Goal: Task Accomplishment & Management: Use online tool/utility

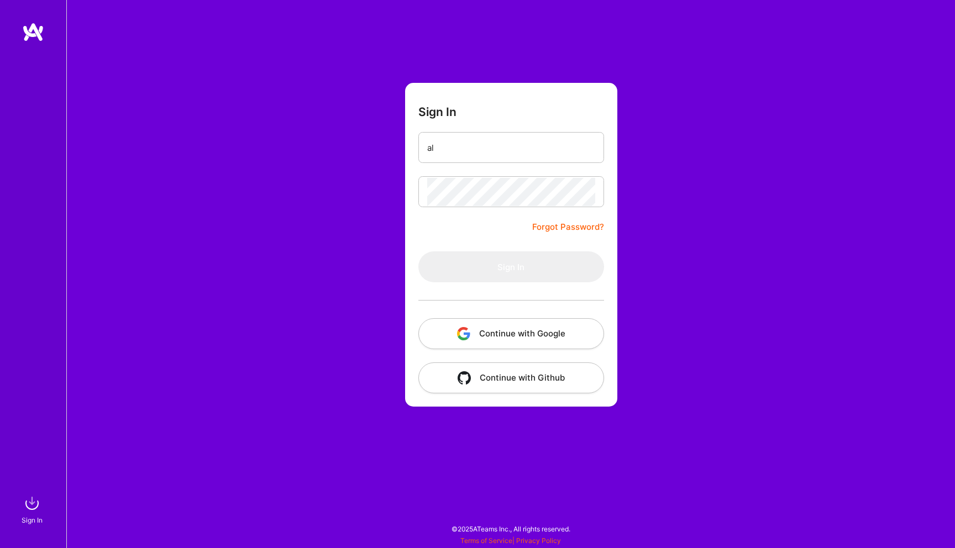
type input "a"
type input "[EMAIL_ADDRESS][DOMAIN_NAME]"
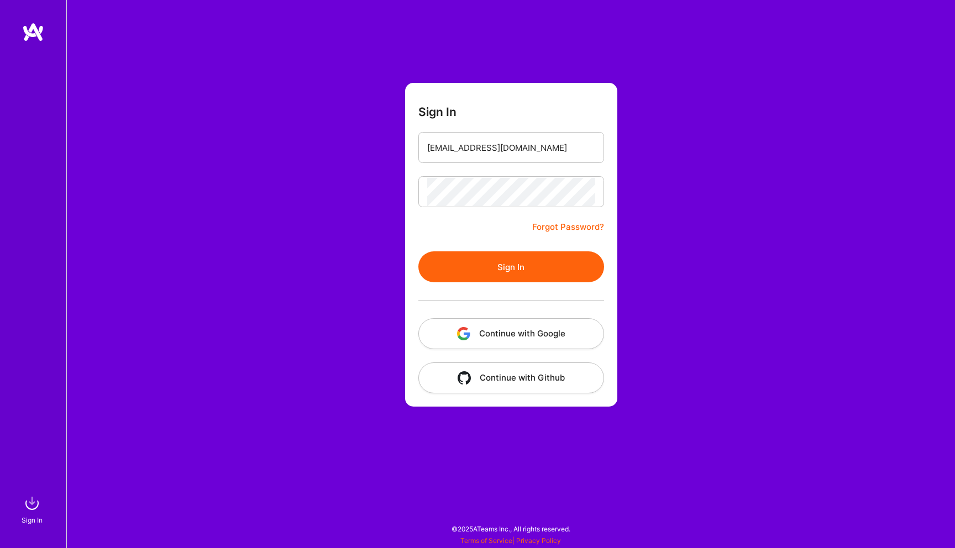
click at [489, 269] on button "Sign In" at bounding box center [512, 267] width 186 height 31
click at [503, 276] on button "Sign In" at bounding box center [512, 267] width 186 height 31
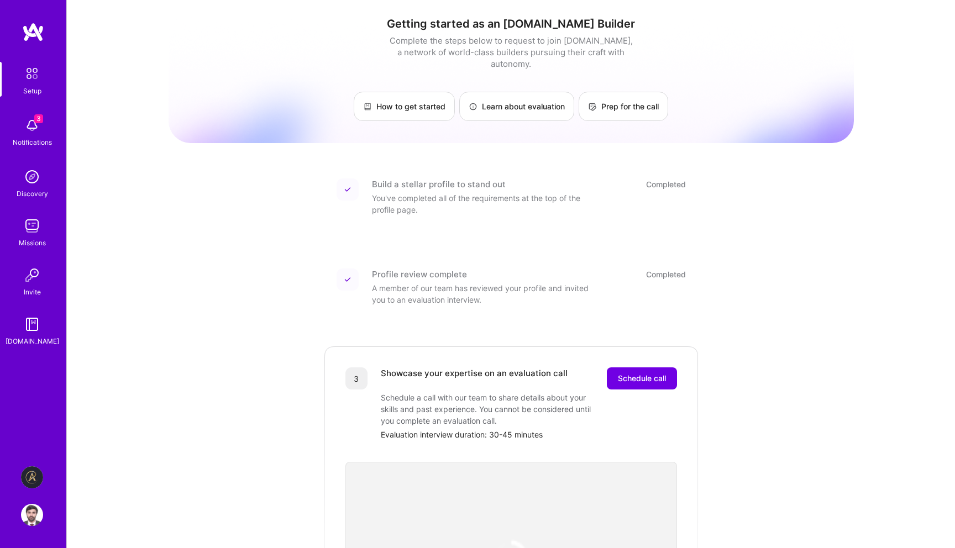
click at [33, 479] on img at bounding box center [32, 478] width 22 height 22
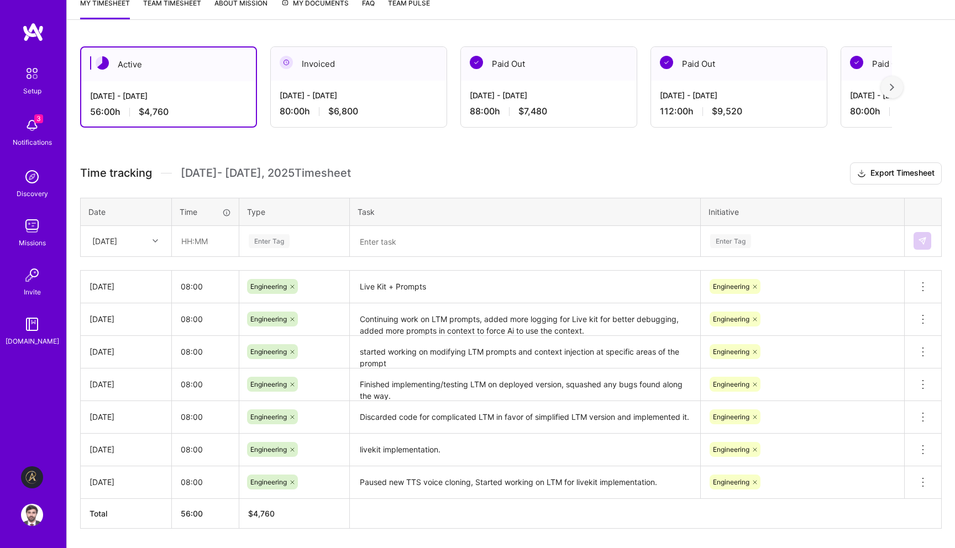
scroll to position [191, 0]
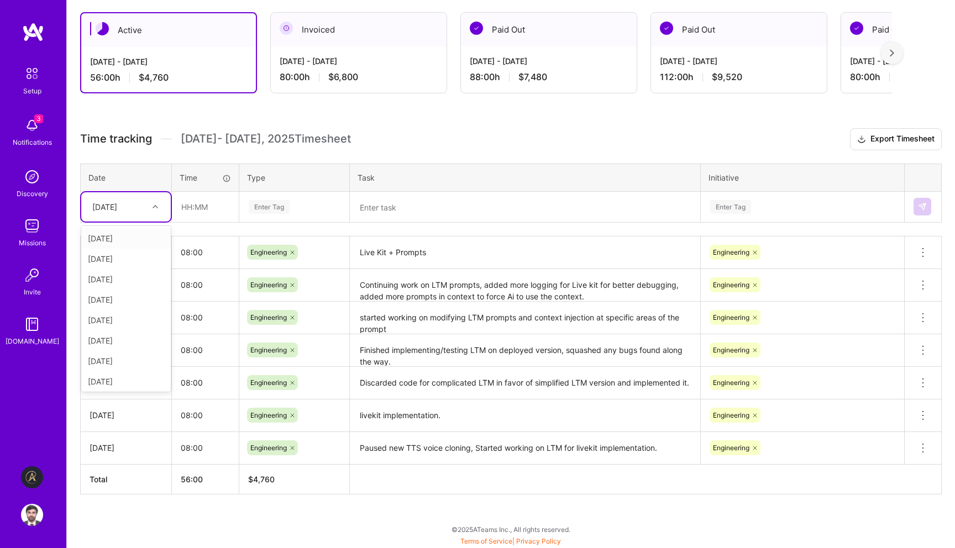
click at [149, 214] on div at bounding box center [156, 207] width 17 height 18
click at [129, 354] on div "[DATE]" at bounding box center [126, 359] width 90 height 20
click at [213, 209] on input "text" at bounding box center [206, 206] width 66 height 29
type input "08:00"
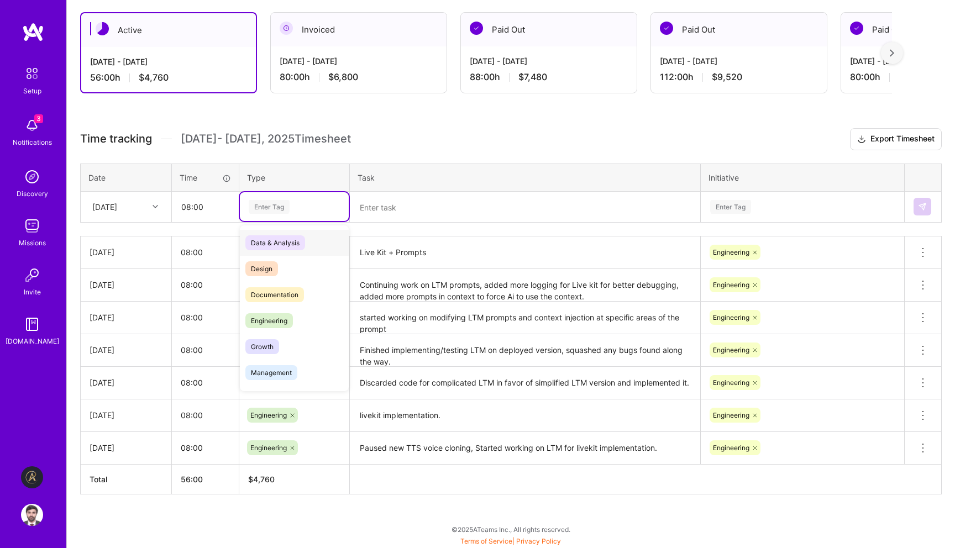
click at [314, 213] on div "Enter Tag" at bounding box center [294, 207] width 93 height 14
click at [286, 325] on span "Engineering" at bounding box center [269, 320] width 48 height 15
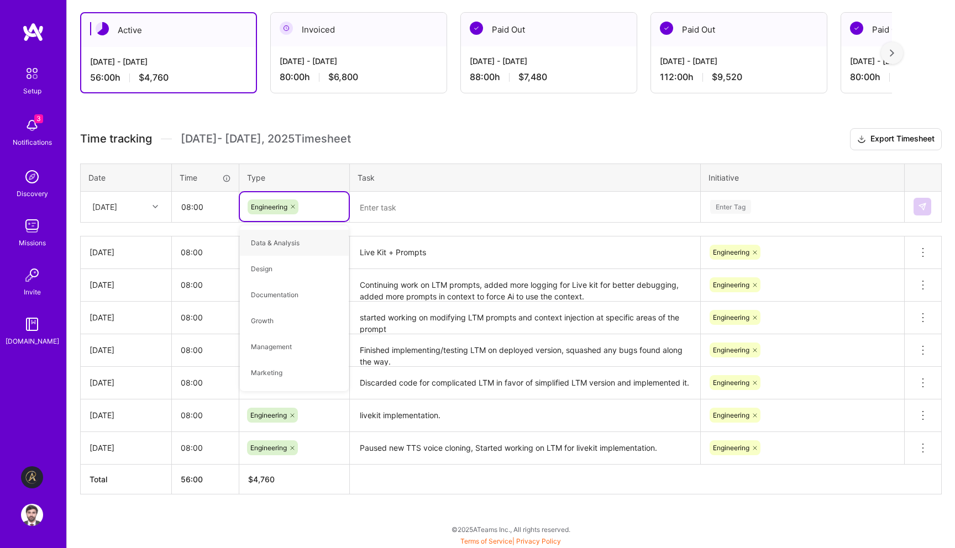
click at [381, 203] on textarea at bounding box center [525, 207] width 348 height 29
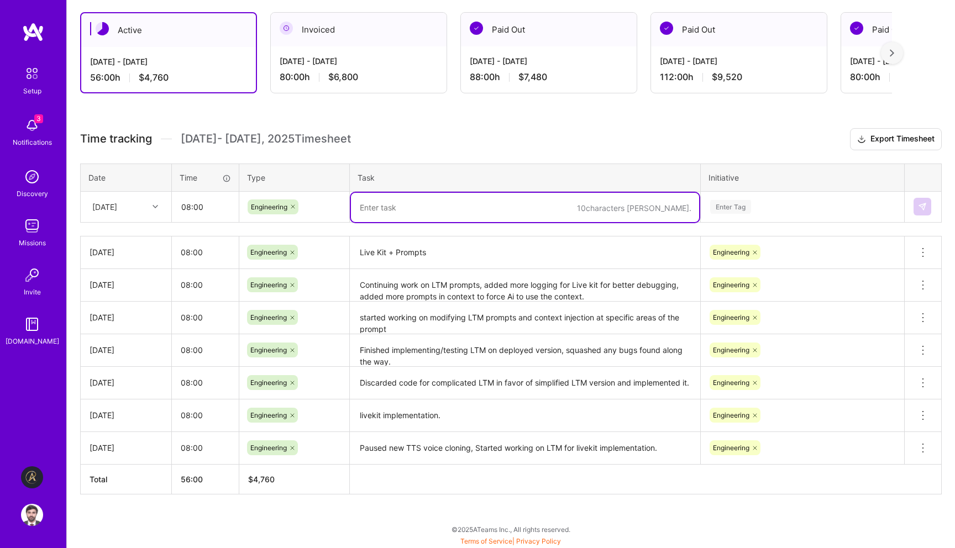
click at [381, 203] on textarea at bounding box center [525, 207] width 348 height 29
paste textarea "fixing LTM prompts to generate better session insights based on conversation hi…"
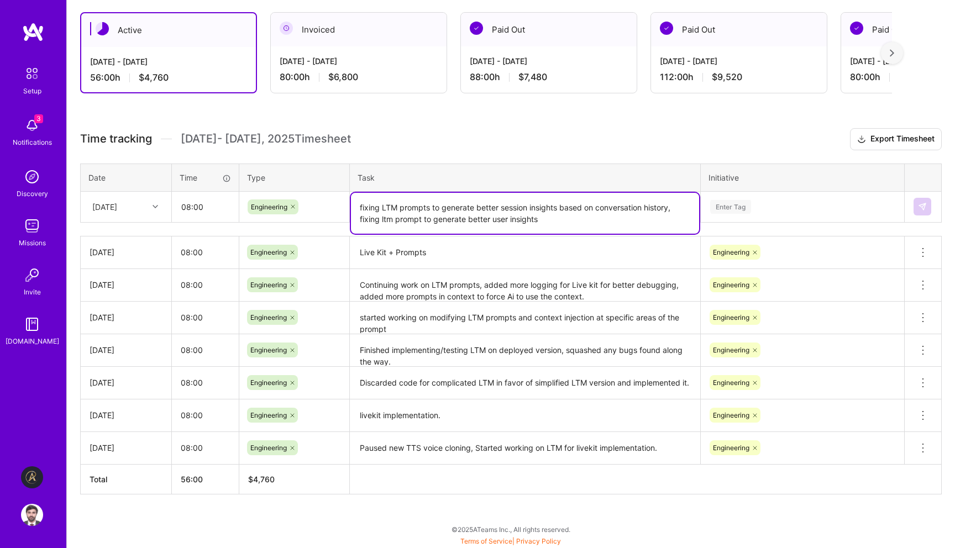
type textarea "fixing LTM prompts to generate better session insights based on conversation hi…"
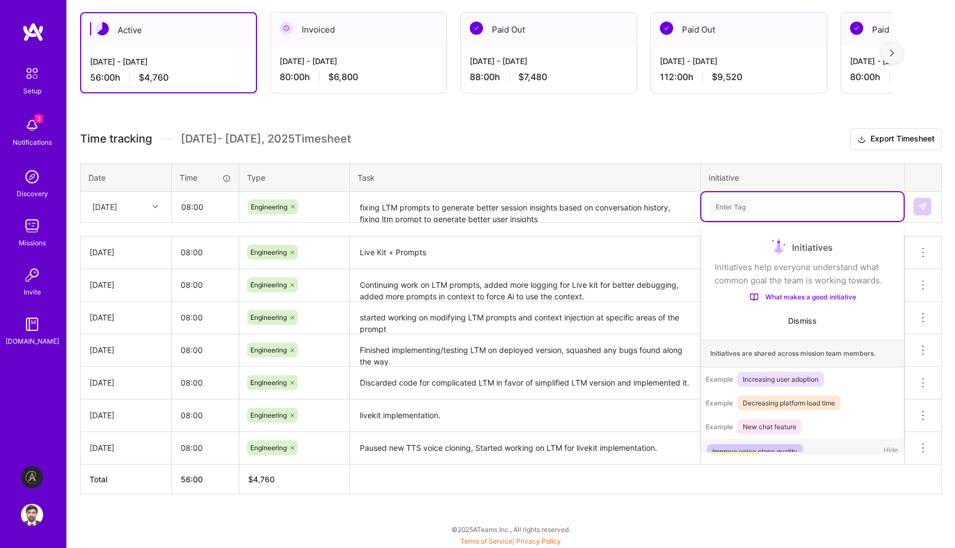
click at [759, 203] on div "Enter Tag" at bounding box center [802, 207] width 187 height 14
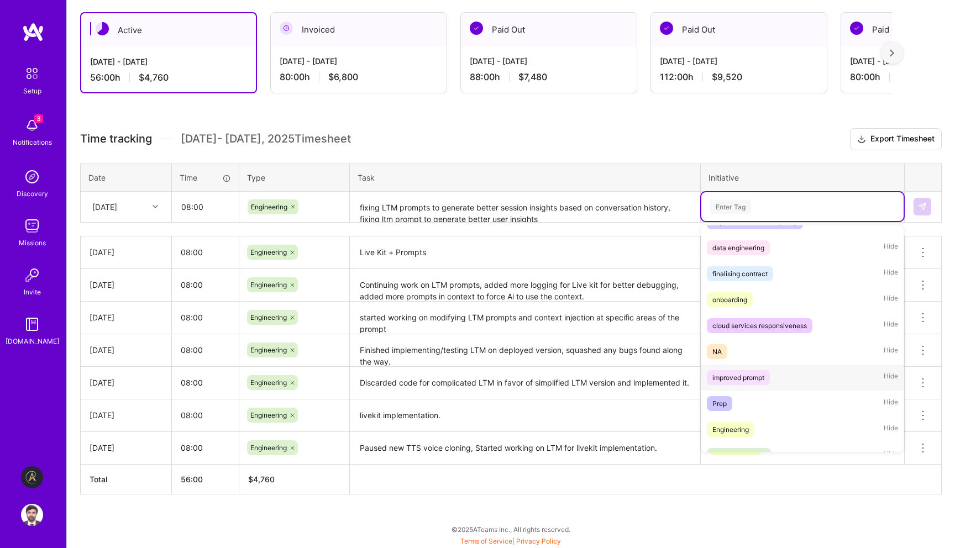
scroll to position [247, 0]
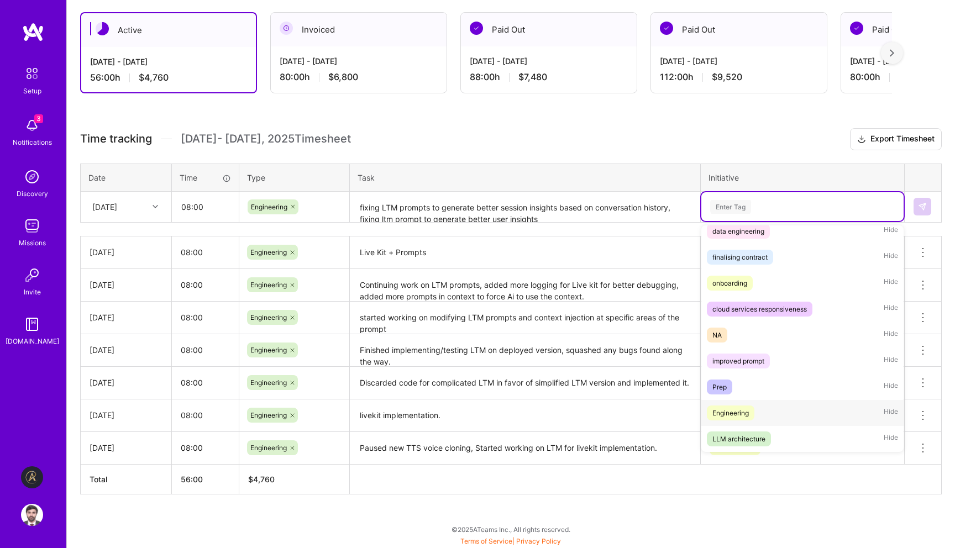
click at [750, 406] on span "Engineering" at bounding box center [731, 413] width 48 height 15
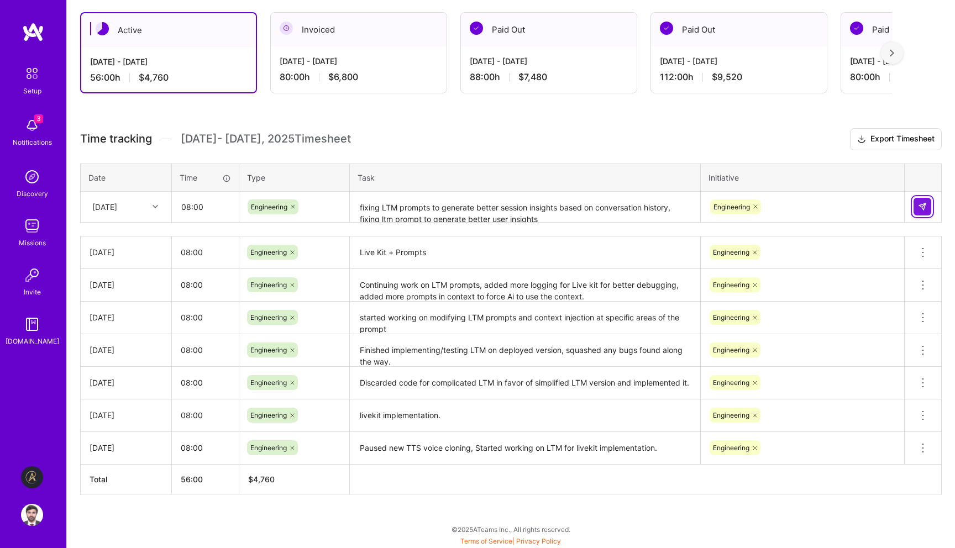
click at [919, 209] on img at bounding box center [922, 206] width 9 height 9
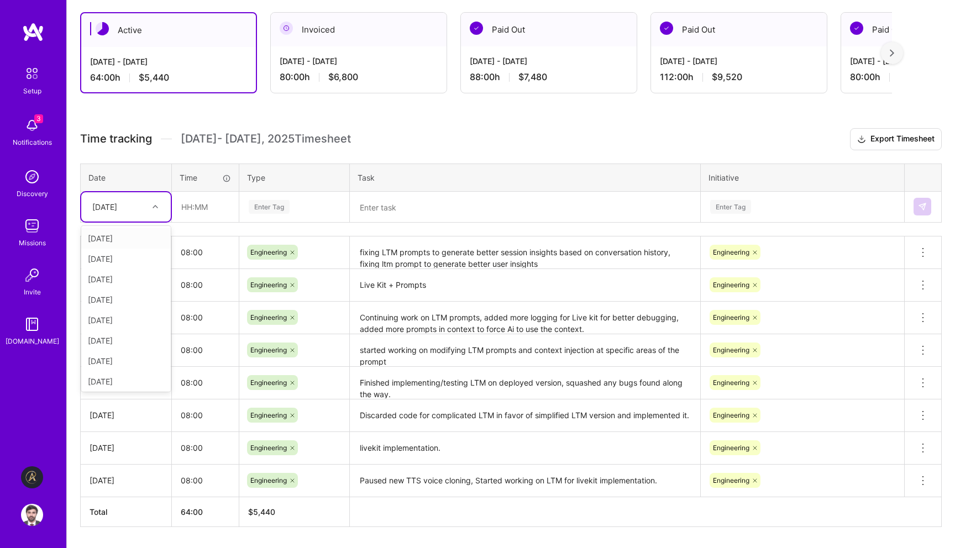
click at [107, 207] on div "[DATE]" at bounding box center [104, 207] width 25 height 12
click at [127, 363] on div "[DATE]" at bounding box center [126, 359] width 90 height 20
click at [205, 215] on input "text" at bounding box center [206, 206] width 66 height 29
type input "08:00"
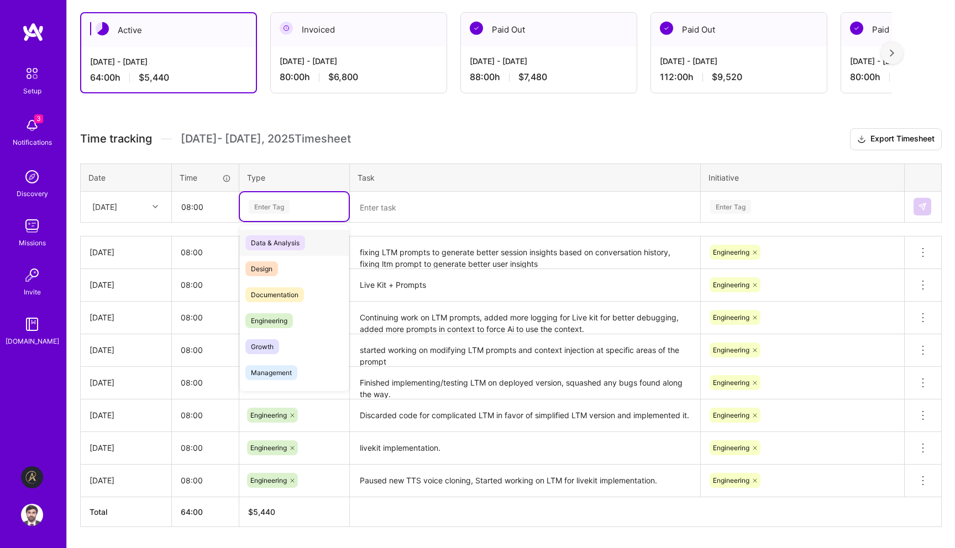
click at [278, 203] on div "Enter Tag" at bounding box center [269, 206] width 41 height 17
click at [272, 320] on span "Engineering" at bounding box center [269, 320] width 48 height 15
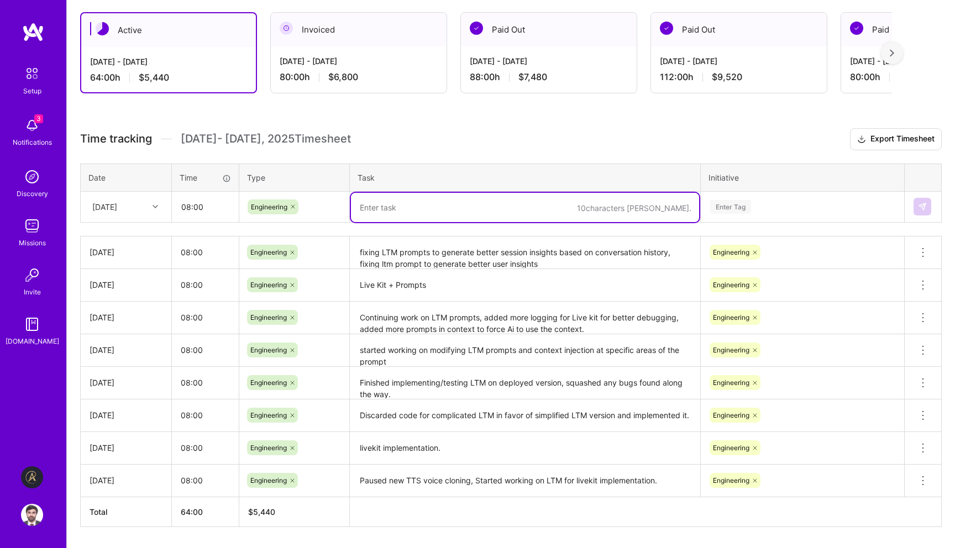
click at [368, 203] on textarea at bounding box center [525, 207] width 348 height 29
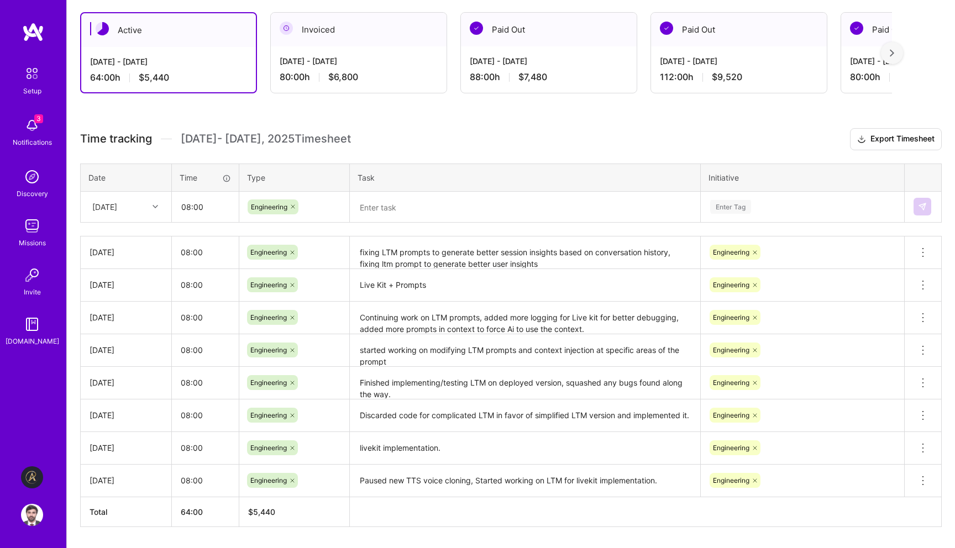
click at [416, 207] on textarea at bounding box center [525, 207] width 348 height 29
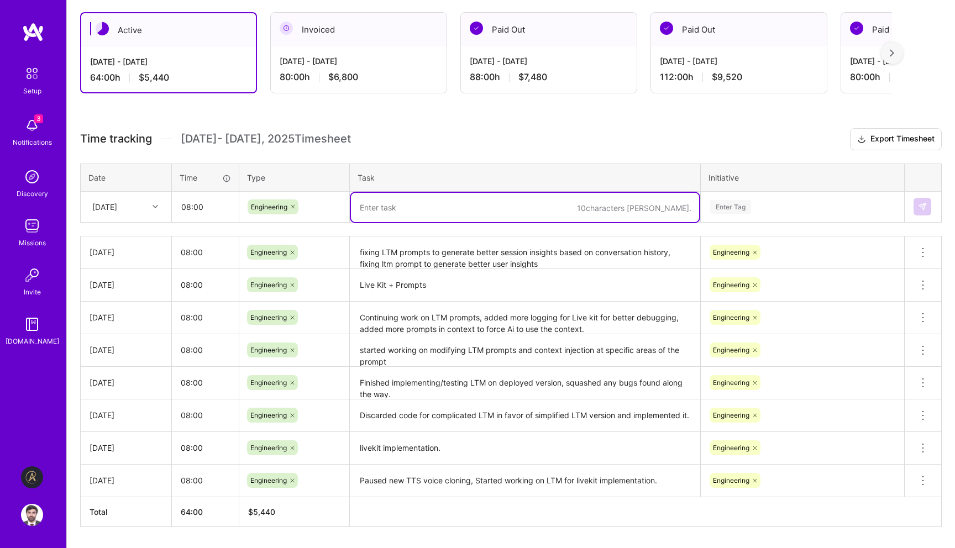
paste textarea "testing generated user insights to verify proper handling of cases"
type textarea "testing generated user insights to verify proper handling of cases"
click at [752, 206] on div "Enter Tag" at bounding box center [802, 207] width 187 height 14
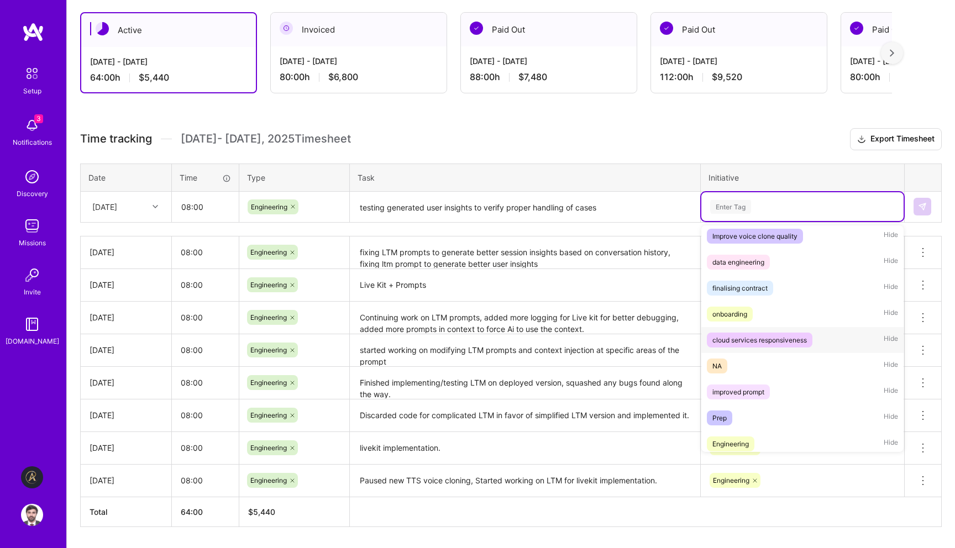
scroll to position [247, 0]
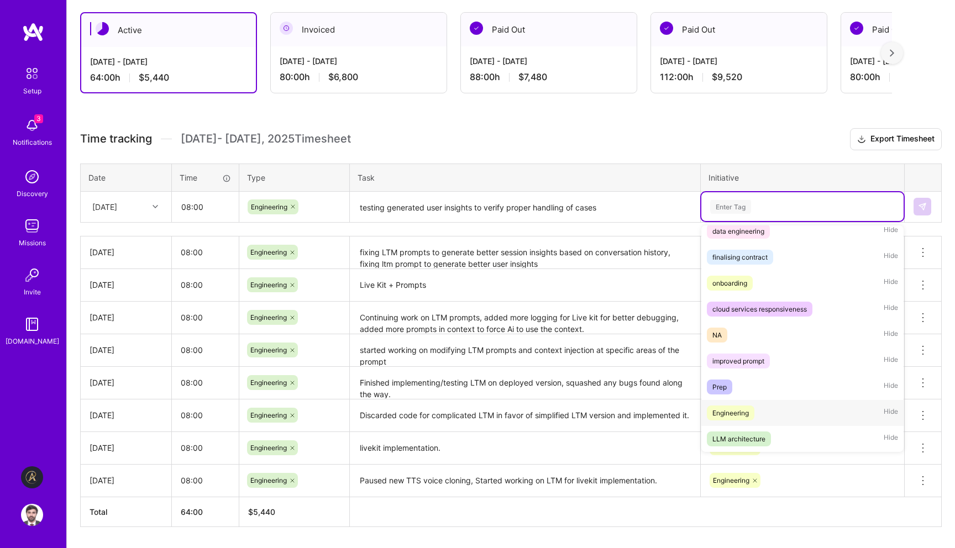
click at [741, 417] on div "Engineering" at bounding box center [731, 413] width 36 height 12
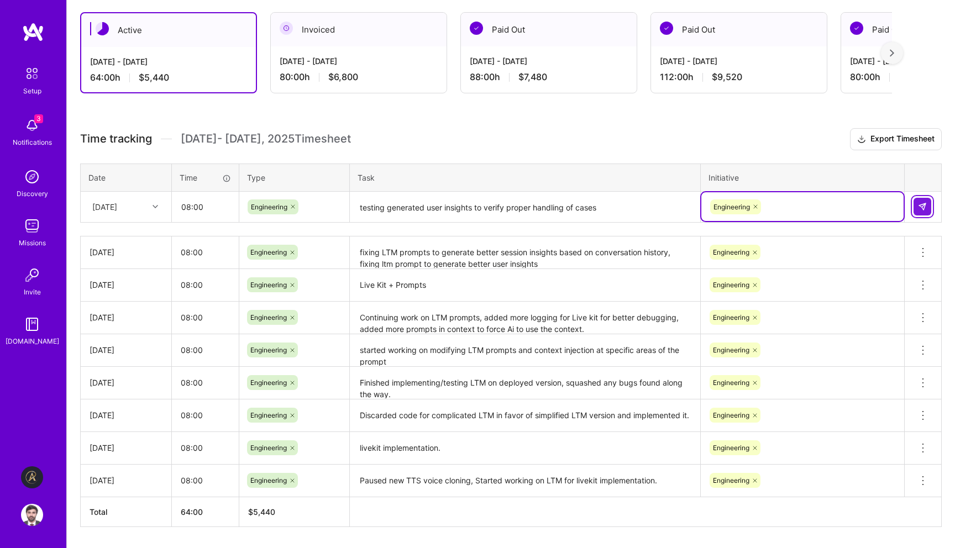
click at [928, 201] on button at bounding box center [923, 207] width 18 height 18
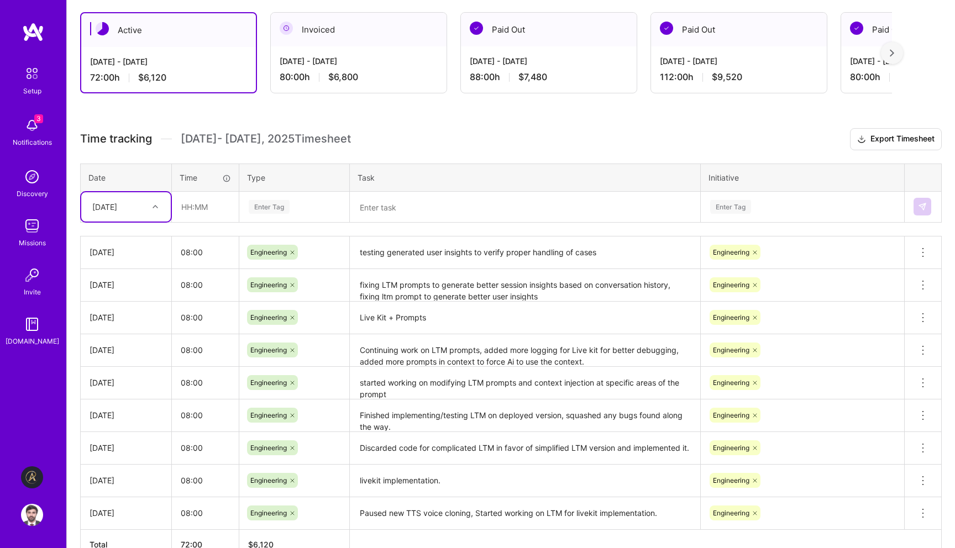
scroll to position [257, 0]
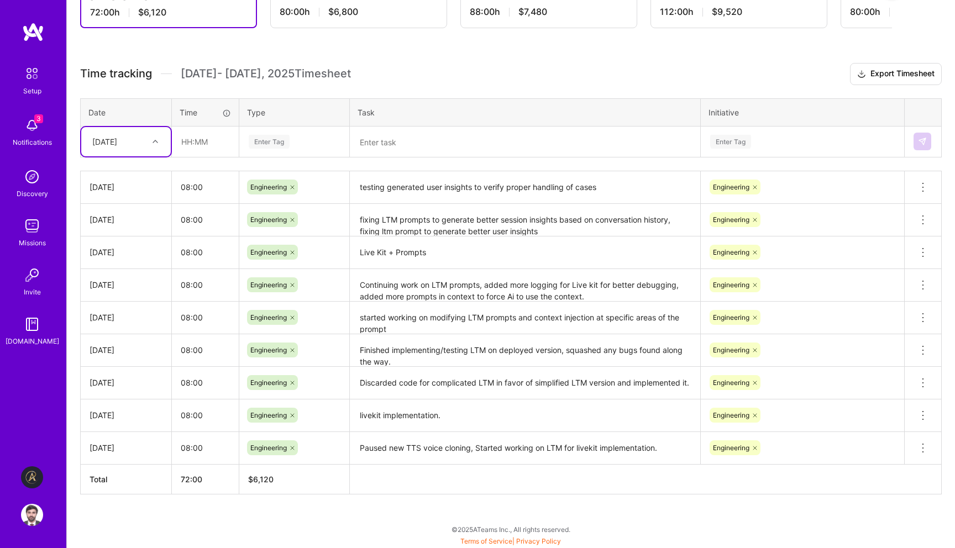
click at [153, 147] on div at bounding box center [156, 141] width 17 height 14
click at [125, 309] on div "[DATE]" at bounding box center [126, 314] width 90 height 20
click at [196, 139] on input "text" at bounding box center [206, 141] width 66 height 29
type input "08:00"
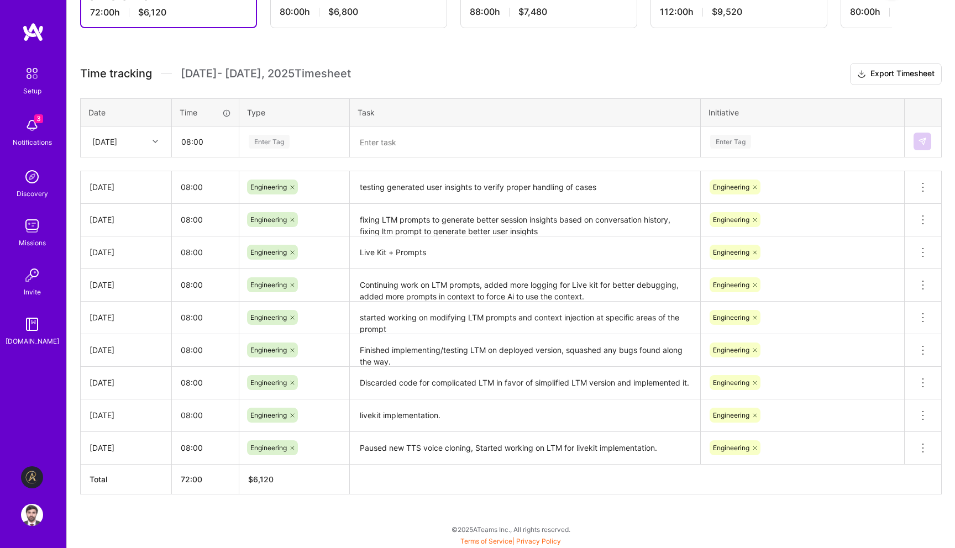
click at [263, 140] on div "Enter Tag" at bounding box center [269, 141] width 41 height 17
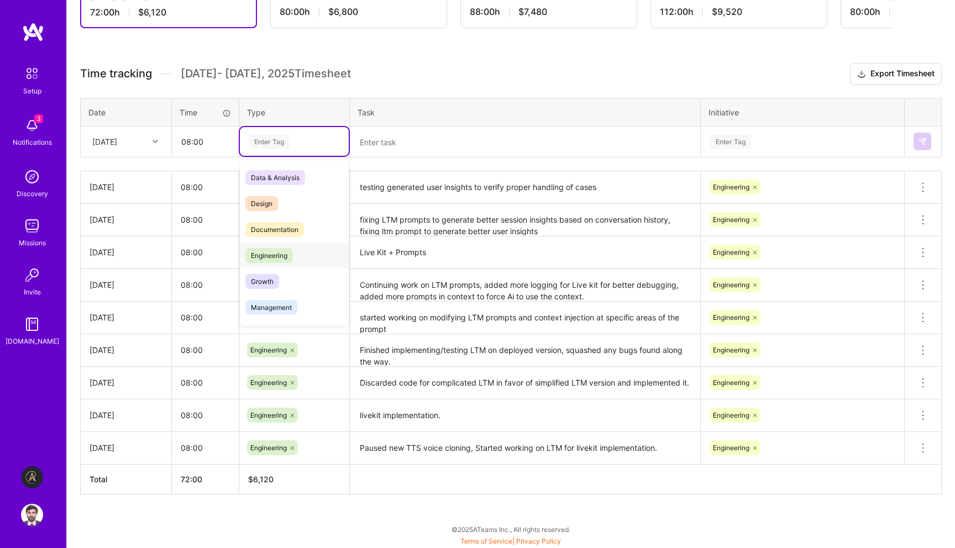
click at [274, 255] on span "Engineering" at bounding box center [269, 255] width 48 height 15
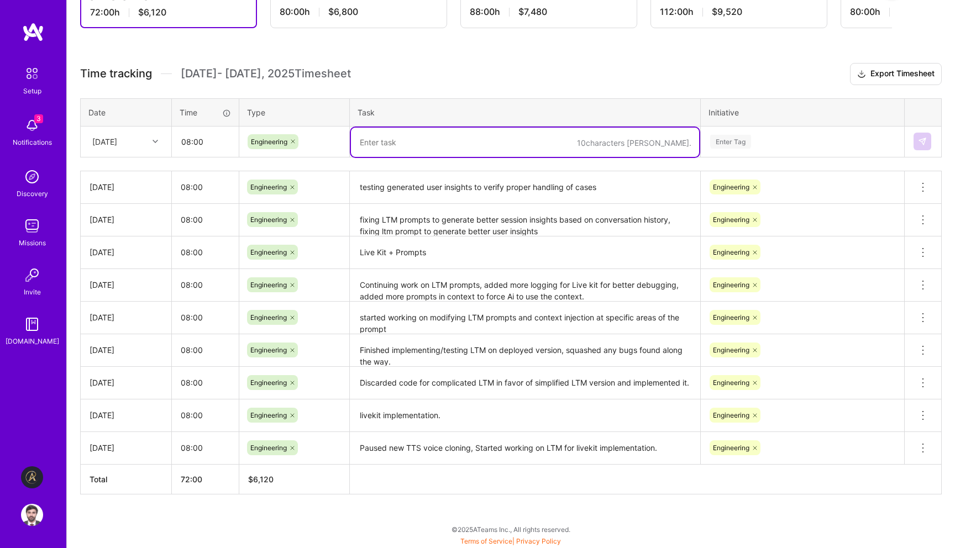
click at [406, 138] on textarea at bounding box center [525, 142] width 348 height 29
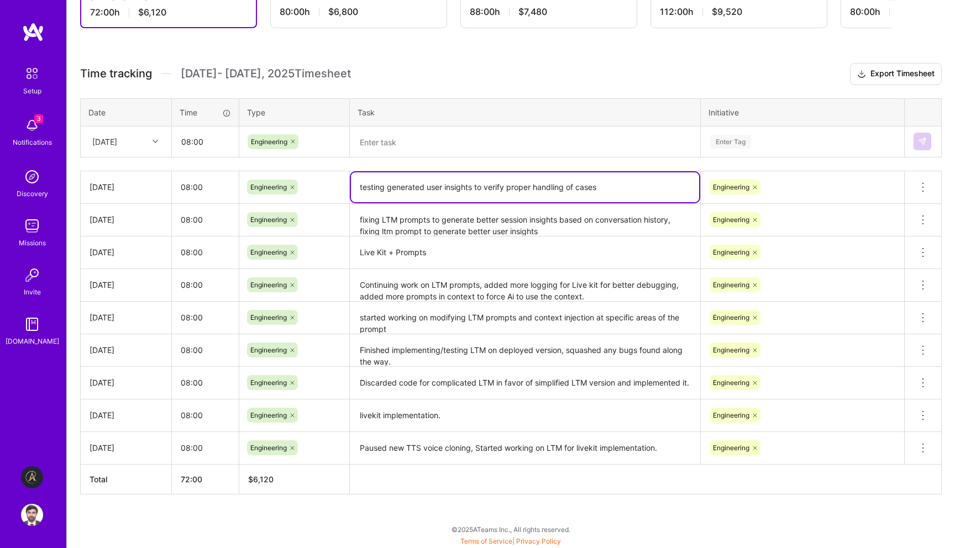
click at [384, 187] on textarea "testing generated user insights to verify proper handling of cases" at bounding box center [525, 188] width 348 height 30
click at [398, 134] on textarea at bounding box center [525, 142] width 348 height 29
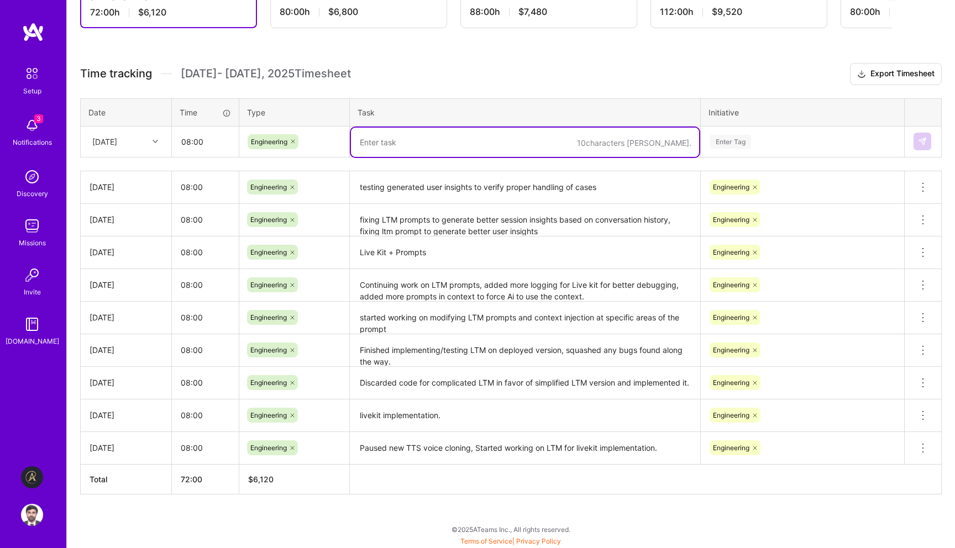
click at [398, 134] on textarea at bounding box center [525, 142] width 348 height 29
paste textarea "testing generated user insights to verify proper handling of cases"
click at [425, 143] on textarea "testing generated user insights to verify proper handling of cases" at bounding box center [525, 142] width 348 height 29
drag, startPoint x: 383, startPoint y: 142, endPoint x: 349, endPoint y: 142, distance: 34.3
click at [349, 142] on tr "[DATE] 08:00 Engineering testing generated user insights to verify proper handl…" at bounding box center [511, 141] width 861 height 31
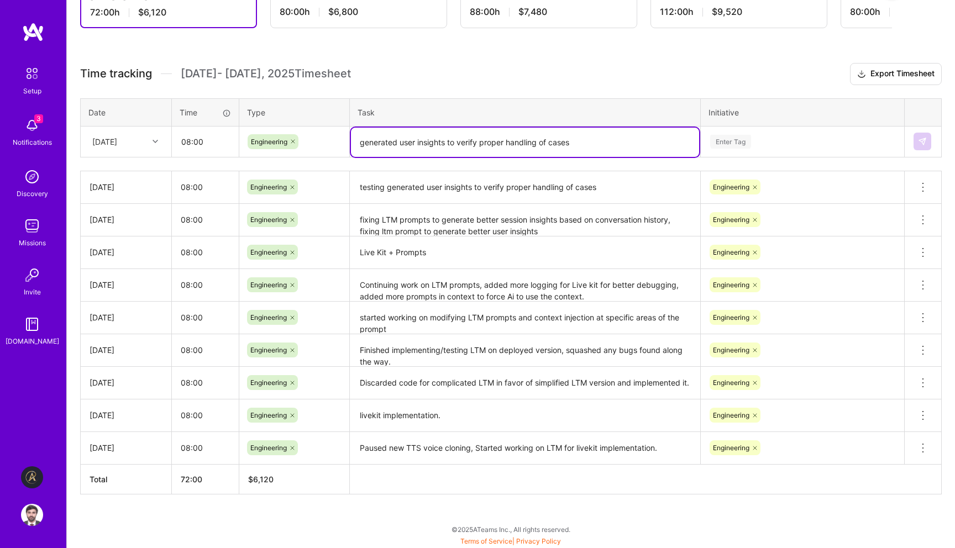
click at [393, 143] on textarea "generated user insights to verify proper handling of cases" at bounding box center [525, 142] width 348 height 29
type textarea "User Insights cont."
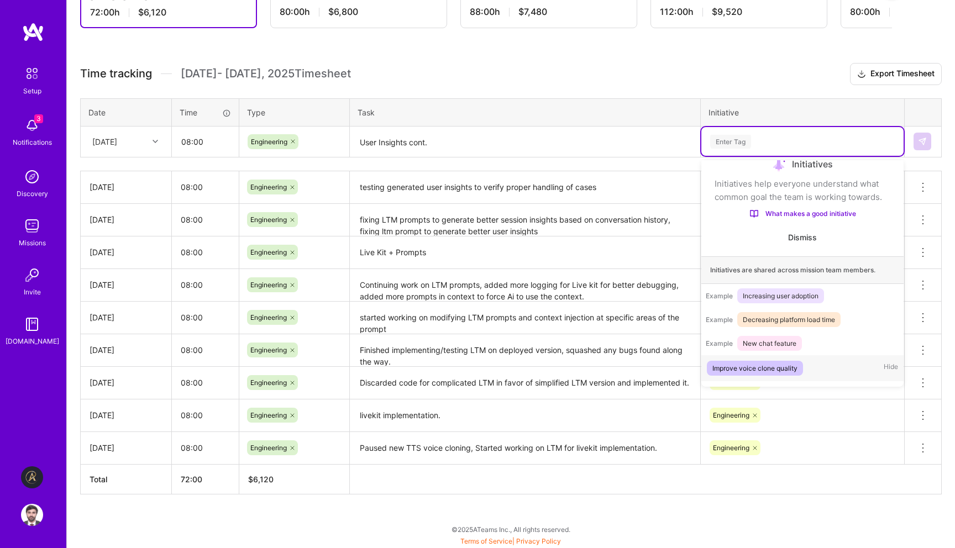
click at [785, 147] on div "Enter Tag" at bounding box center [802, 142] width 187 height 14
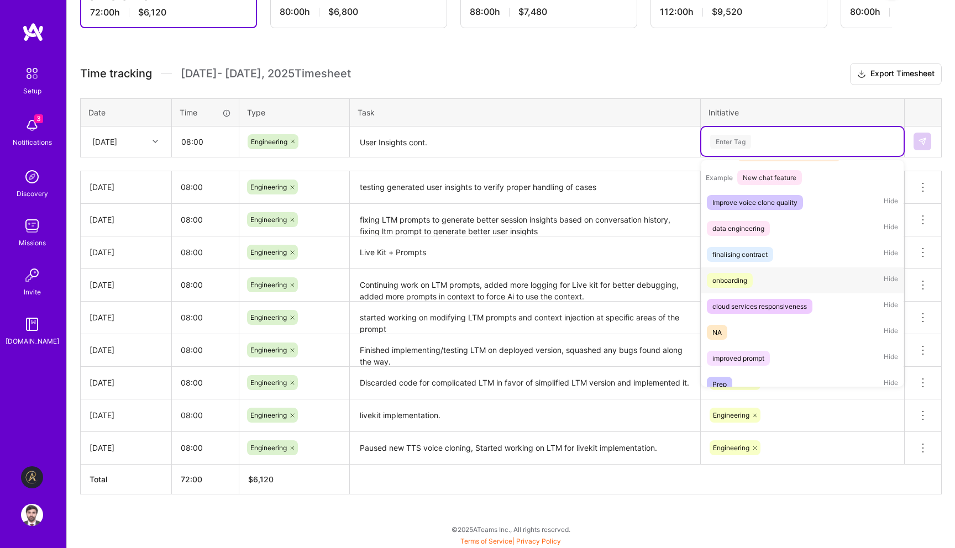
scroll to position [229, 0]
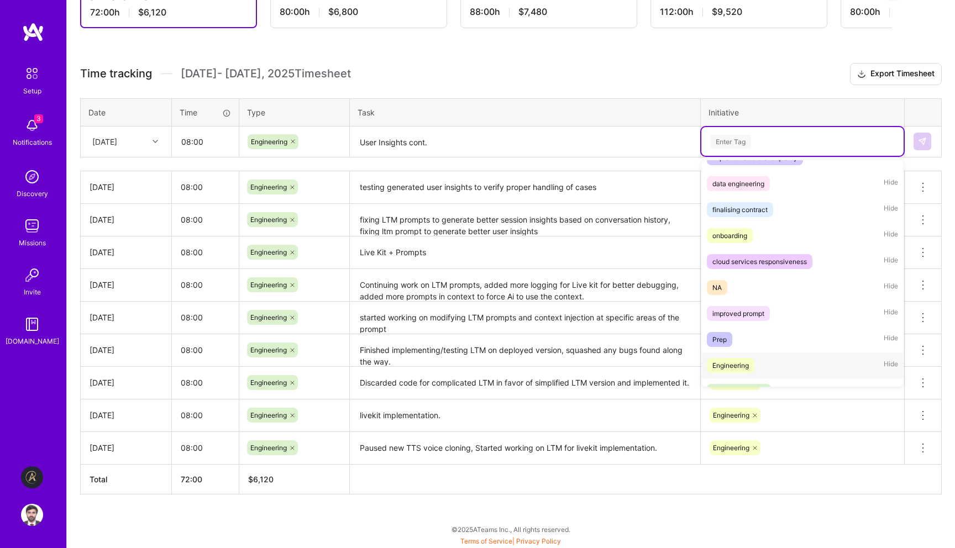
click at [746, 361] on div "Engineering" at bounding box center [731, 366] width 36 height 12
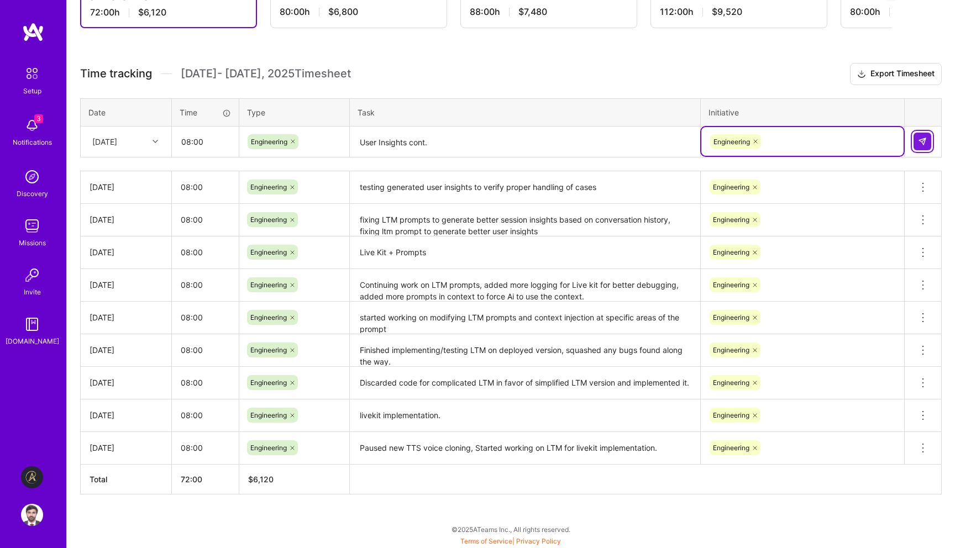
click at [924, 142] on img at bounding box center [922, 141] width 9 height 9
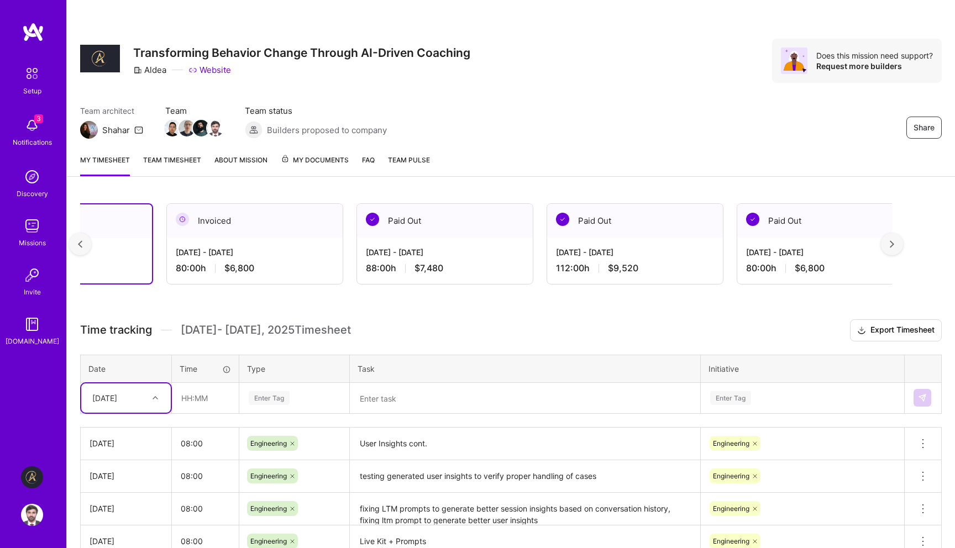
scroll to position [0, 106]
